Goal: Information Seeking & Learning: Learn about a topic

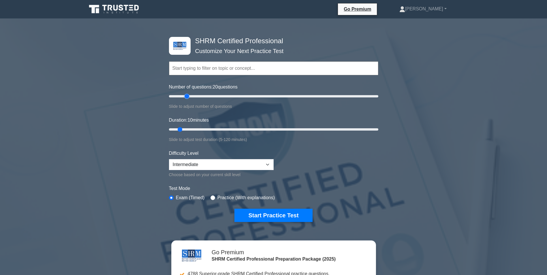
drag, startPoint x: 176, startPoint y: 97, endPoint x: 188, endPoint y: 96, distance: 11.9
type input "20"
click at [188, 96] on input "Number of questions: 20 questions" at bounding box center [273, 96] width 209 height 7
drag, startPoint x: 180, startPoint y: 129, endPoint x: 213, endPoint y: 129, distance: 33.7
click at [214, 129] on input "Duration: 30 minutes" at bounding box center [273, 129] width 209 height 7
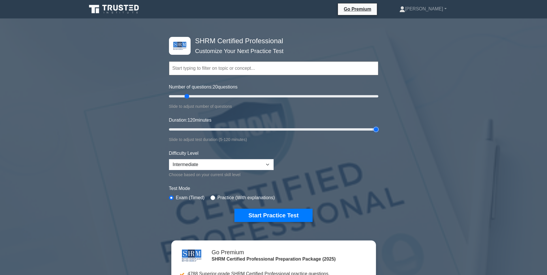
drag, startPoint x: 215, startPoint y: 128, endPoint x: 388, endPoint y: 139, distance: 173.3
type input "120"
click at [378, 133] on input "Duration: 120 minutes" at bounding box center [273, 129] width 209 height 7
click at [226, 164] on select "Beginner Intermediate Expert" at bounding box center [221, 164] width 105 height 11
click at [356, 179] on form "Topics Change Management Compensation and Benefits Employee and Labor Relations…" at bounding box center [273, 133] width 209 height 178
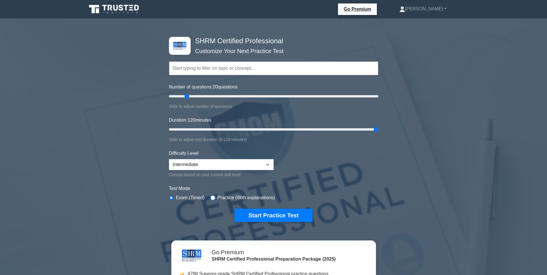
click at [212, 197] on input "radio" at bounding box center [212, 197] width 5 height 5
radio input "true"
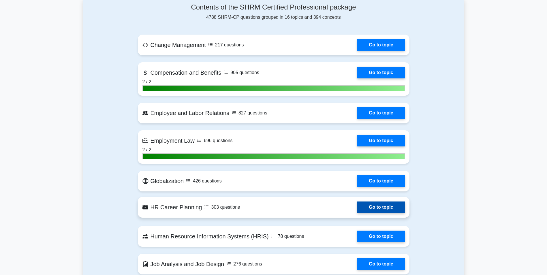
scroll to position [346, 0]
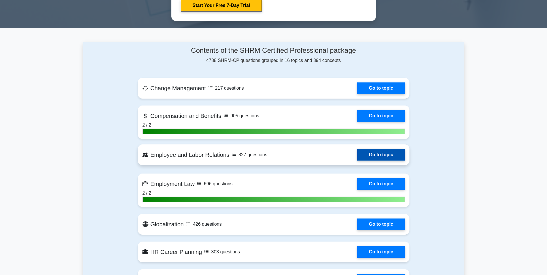
click at [357, 154] on link "Go to topic" at bounding box center [380, 155] width 47 height 12
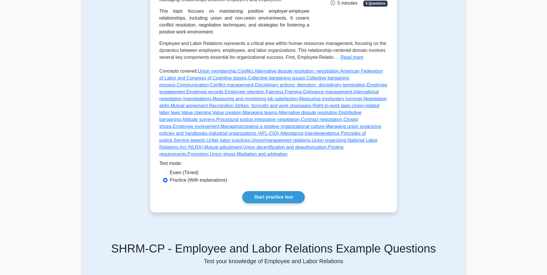
scroll to position [144, 0]
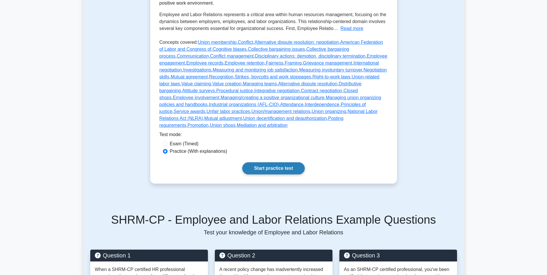
click at [278, 162] on link "Start practice test" at bounding box center [273, 168] width 63 height 12
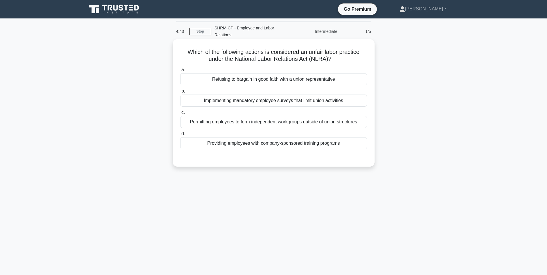
click at [237, 125] on div "Permitting employees to form independent workgroups outside of union structures" at bounding box center [273, 122] width 187 height 12
click at [180, 114] on input "c. Permitting employees to form independent workgroups outside of union structu…" at bounding box center [180, 113] width 0 height 4
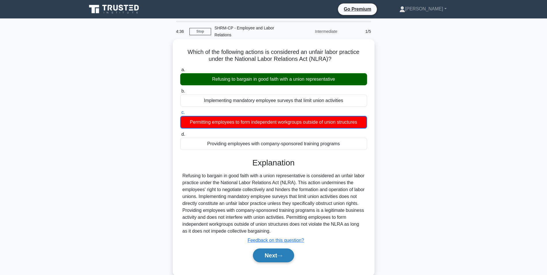
click at [274, 257] on button "Next" at bounding box center [273, 255] width 41 height 14
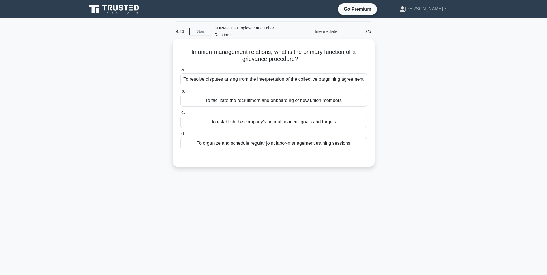
click at [302, 81] on div "To resolve disputes arising from the interpretation of the collective bargainin…" at bounding box center [273, 79] width 187 height 12
click at [180, 72] on input "a. To resolve disputes arising from the interpretation of the collective bargai…" at bounding box center [180, 70] width 0 height 4
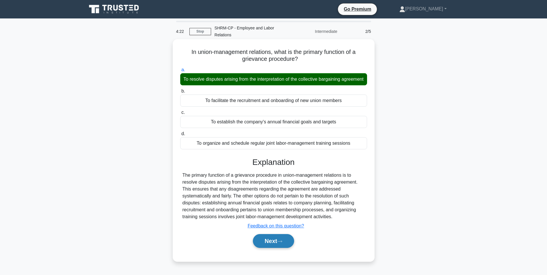
click at [280, 248] on button "Next" at bounding box center [273, 241] width 41 height 14
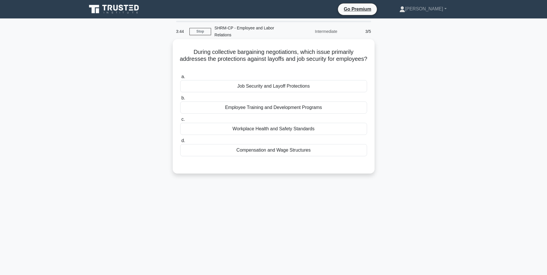
click at [305, 156] on div "Compensation and Wage Structures" at bounding box center [273, 150] width 187 height 12
click at [180, 143] on input "d. Compensation and Wage Structures" at bounding box center [180, 141] width 0 height 4
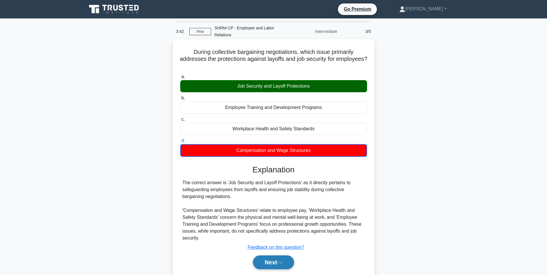
click at [282, 263] on icon at bounding box center [279, 263] width 5 height 2
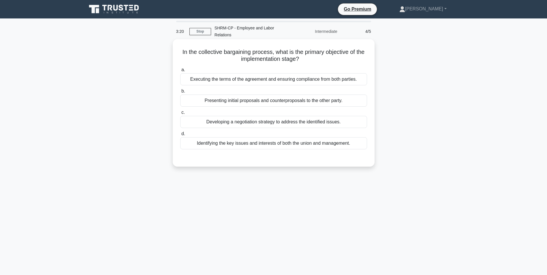
click at [261, 77] on label "a. Executing the terms of the agreement and ensuring compliance from both parti…" at bounding box center [273, 75] width 187 height 19
drag, startPoint x: 261, startPoint y: 77, endPoint x: 307, endPoint y: 79, distance: 46.4
click at [307, 79] on div "Executing the terms of the agreement and ensuring compliance from both parties." at bounding box center [273, 79] width 187 height 12
click at [180, 72] on input "a. Executing the terms of the agreement and ensuring compliance from both parti…" at bounding box center [180, 70] width 0 height 4
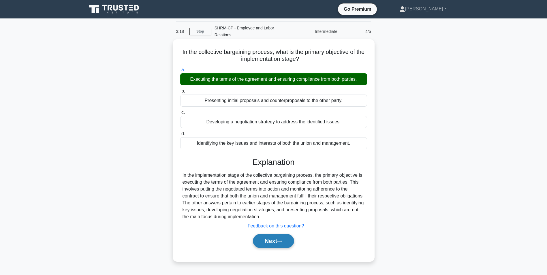
click at [279, 242] on icon at bounding box center [279, 241] width 5 height 3
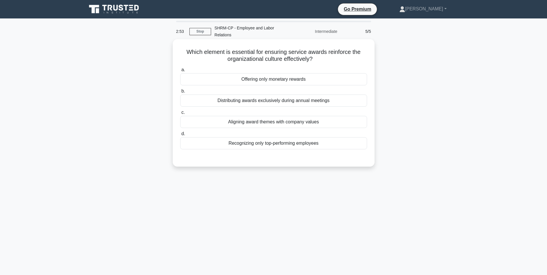
click at [231, 125] on div "Aligning award themes with company values" at bounding box center [273, 122] width 187 height 12
click at [180, 114] on input "c. Aligning award themes with company values" at bounding box center [180, 113] width 0 height 4
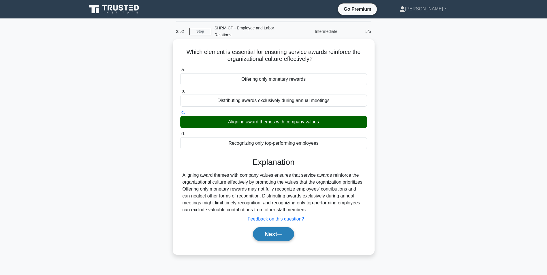
click at [272, 235] on button "Next" at bounding box center [273, 234] width 41 height 14
